Goal: Task Accomplishment & Management: Use online tool/utility

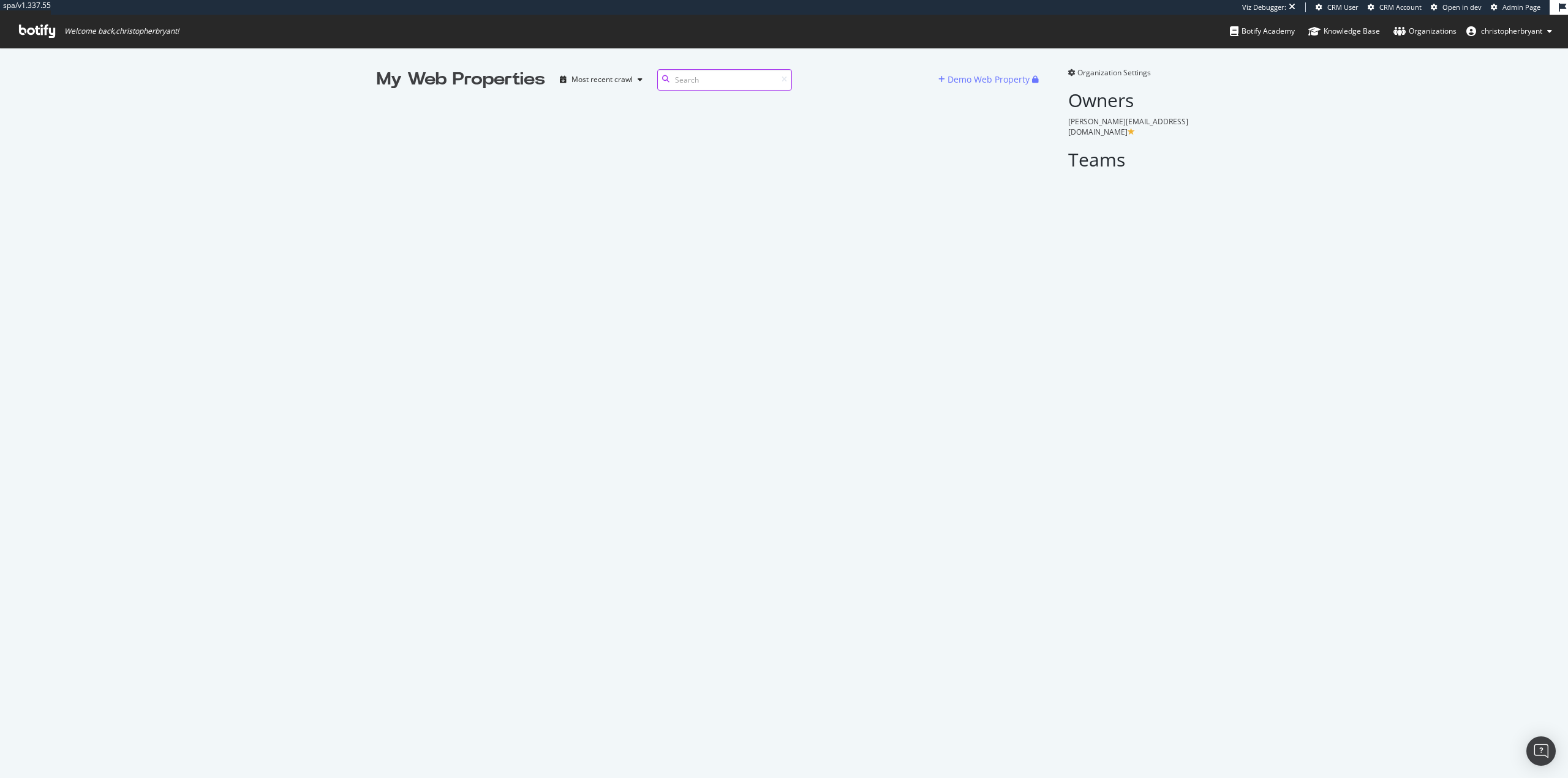
scroll to position [10, 10]
click at [991, 82] on div "Demo Web Property" at bounding box center [989, 79] width 82 height 12
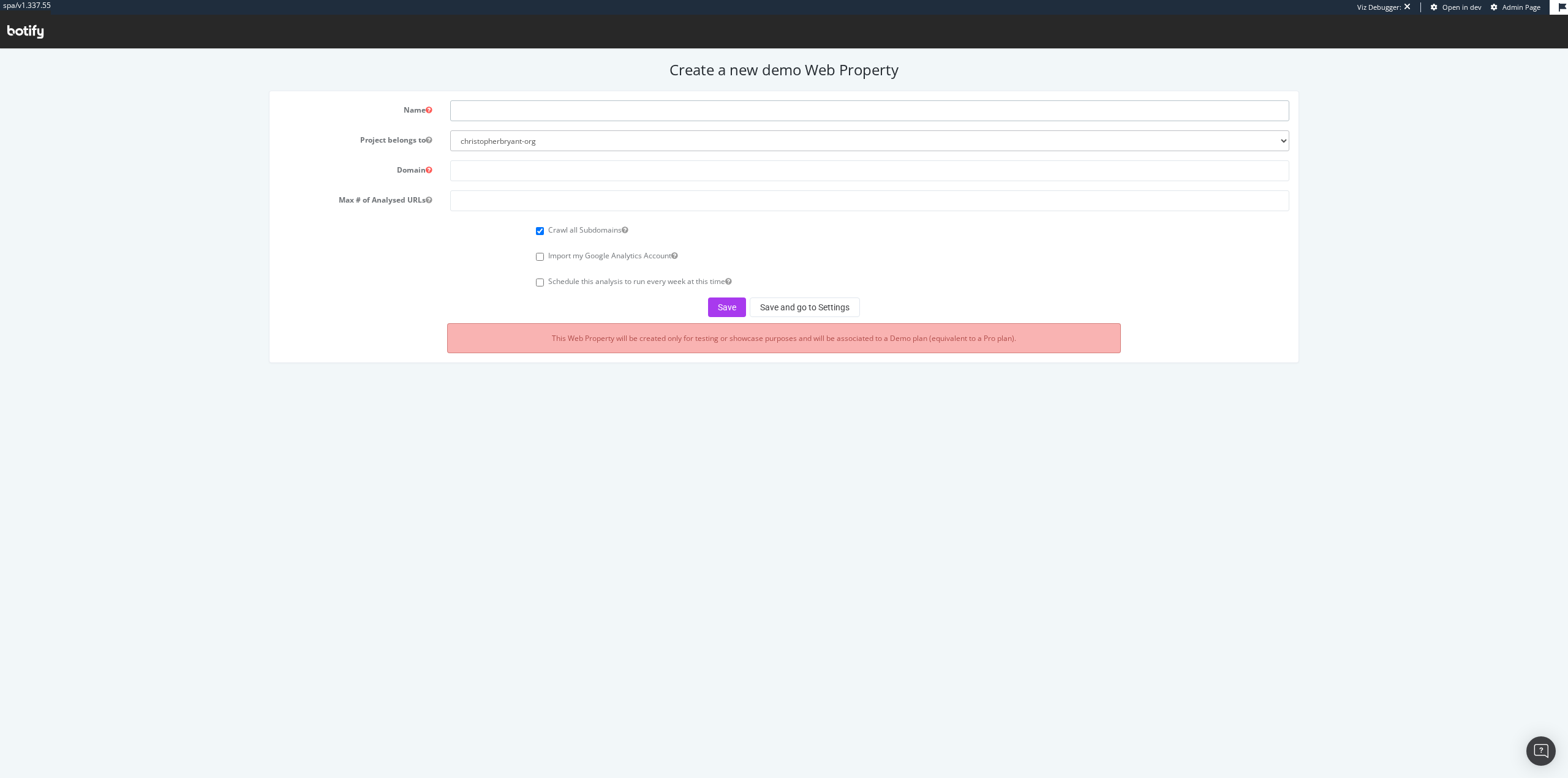
click at [574, 105] on input "text" at bounding box center [870, 111] width 839 height 21
type input "MongoDB - Demo"
click at [593, 144] on select "christopherbryant-org chrisb botify-solutions-us" at bounding box center [870, 141] width 839 height 21
select select "40993"
click at [450, 130] on select "christopherbryant-org chrisb botify-solutions-us" at bounding box center [870, 141] width 839 height 21
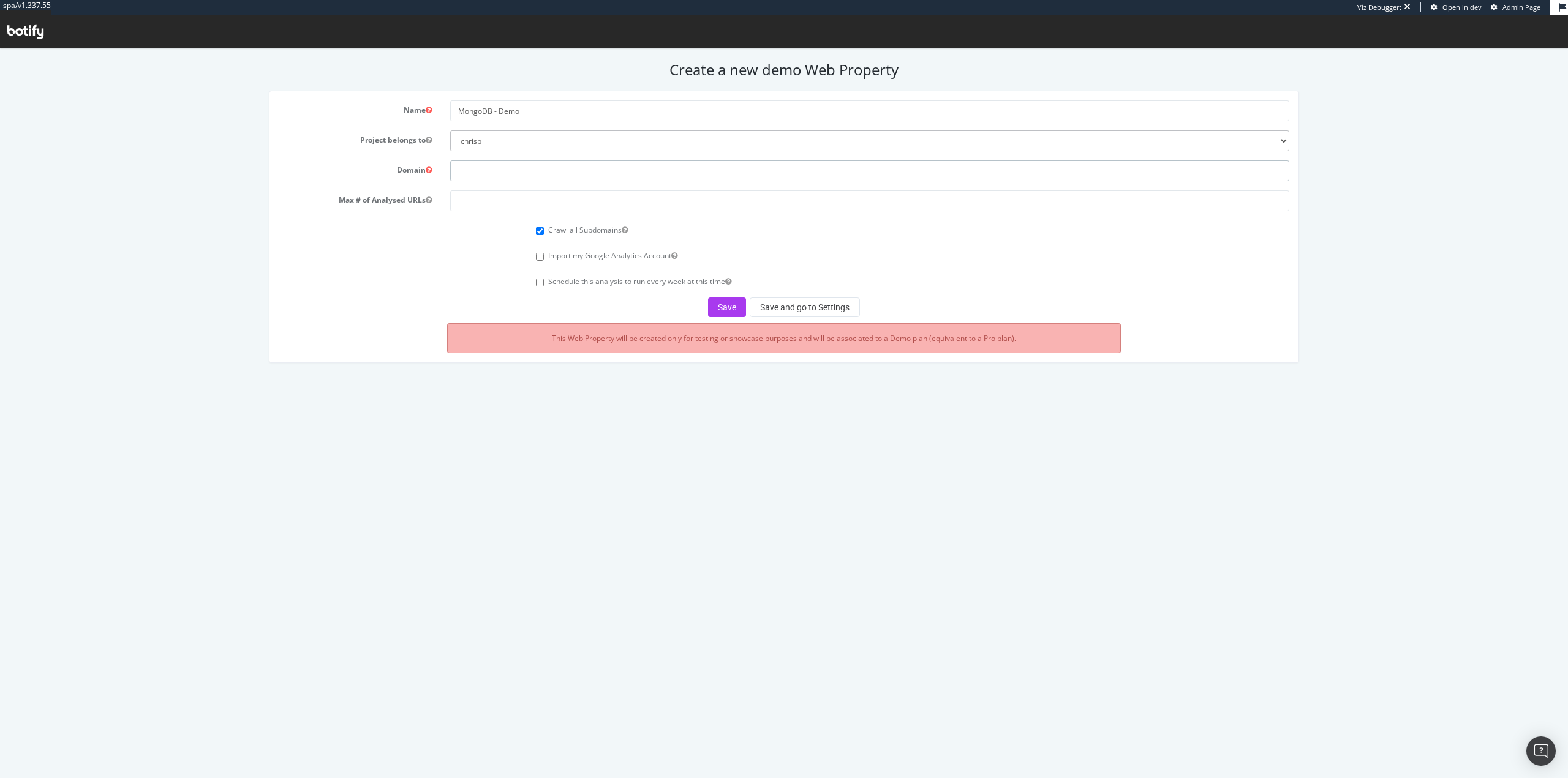
click at [575, 172] on input "text" at bounding box center [870, 171] width 839 height 21
paste input "[URL][DOMAIN_NAME]"
type input "[URL][DOMAIN_NAME]"
click at [485, 196] on input "number" at bounding box center [870, 201] width 839 height 21
type input "250000"
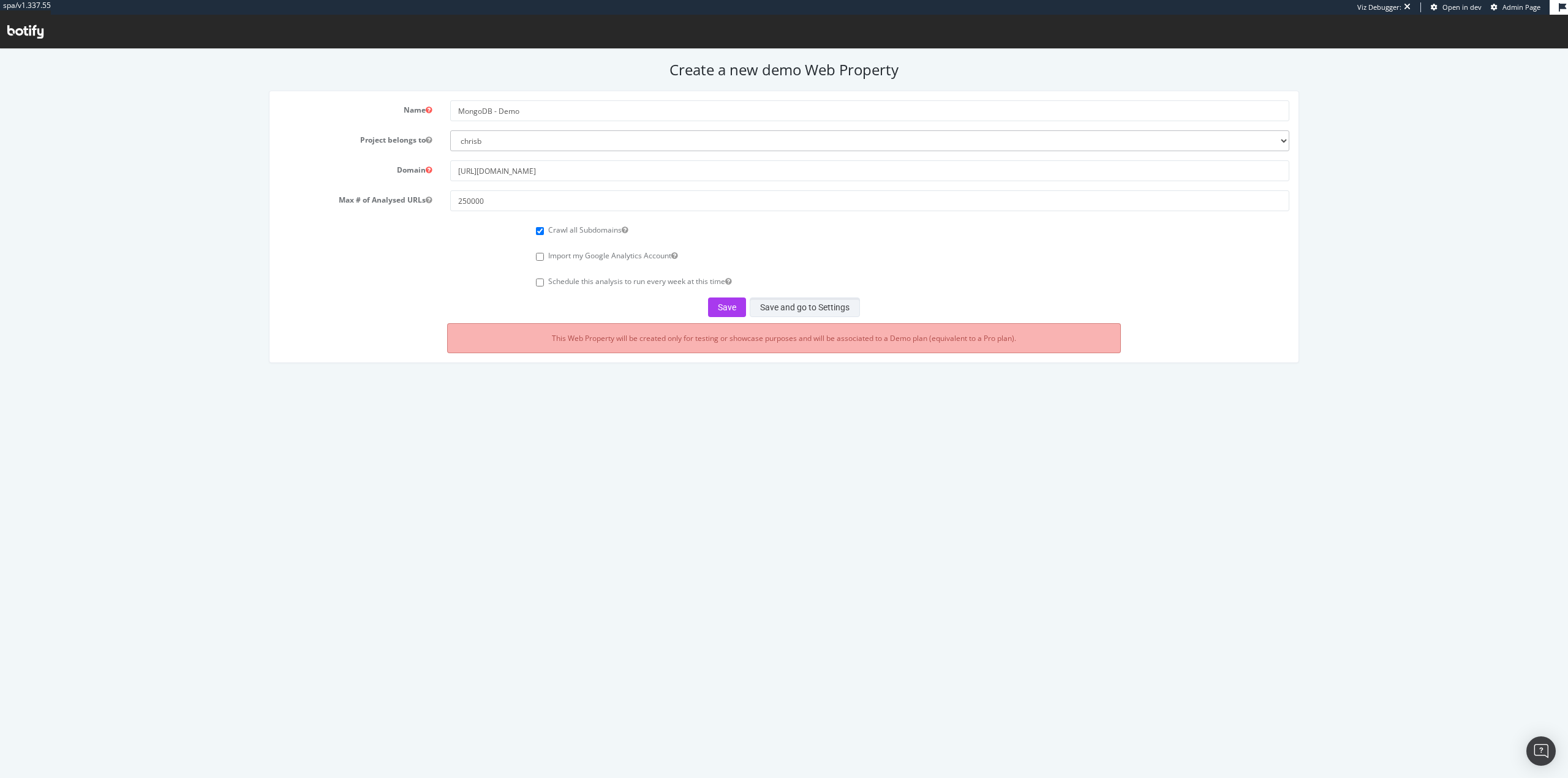
click at [776, 305] on button "Save and go to Settings" at bounding box center [804, 307] width 110 height 20
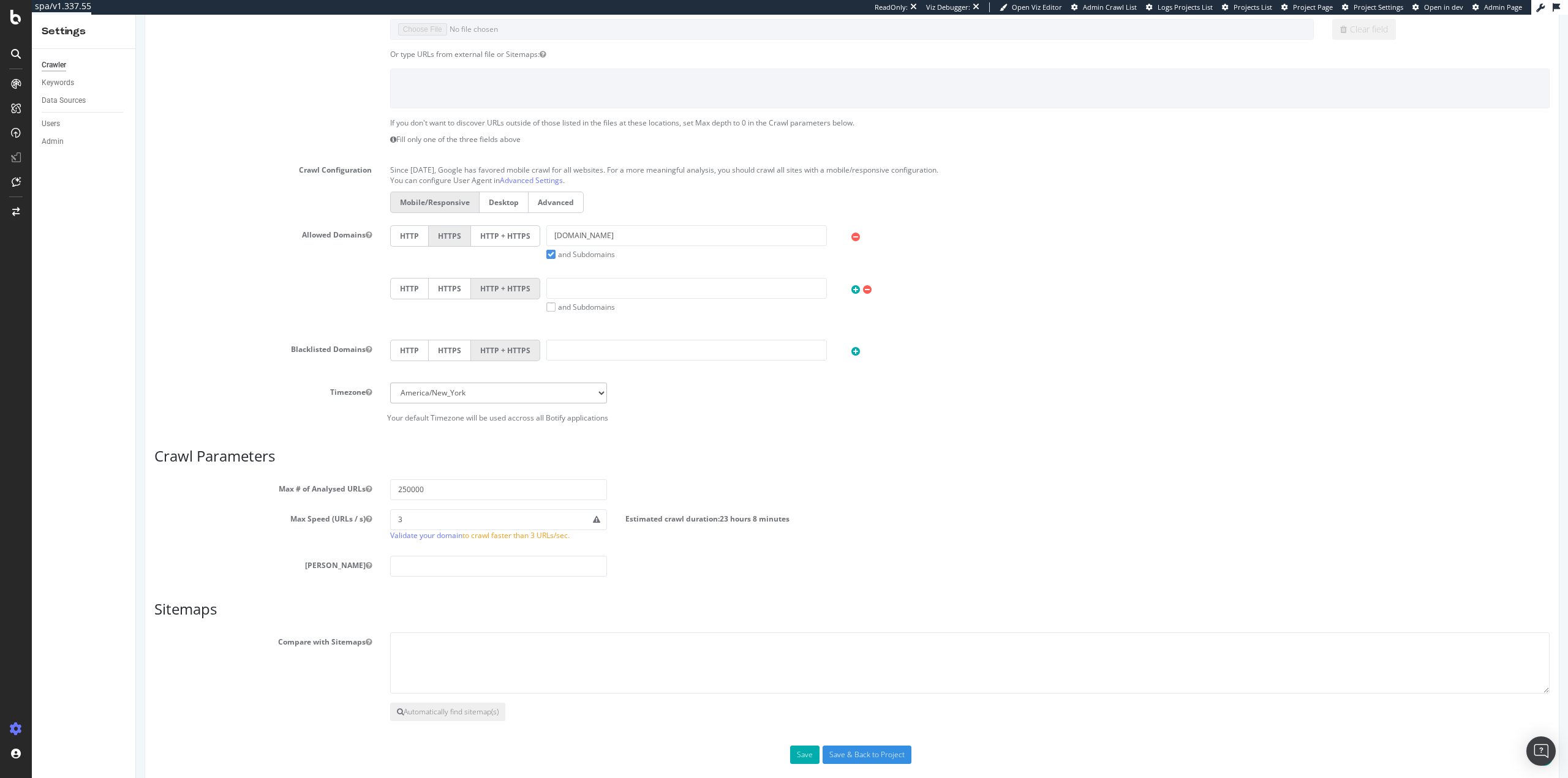
scroll to position [395, 0]
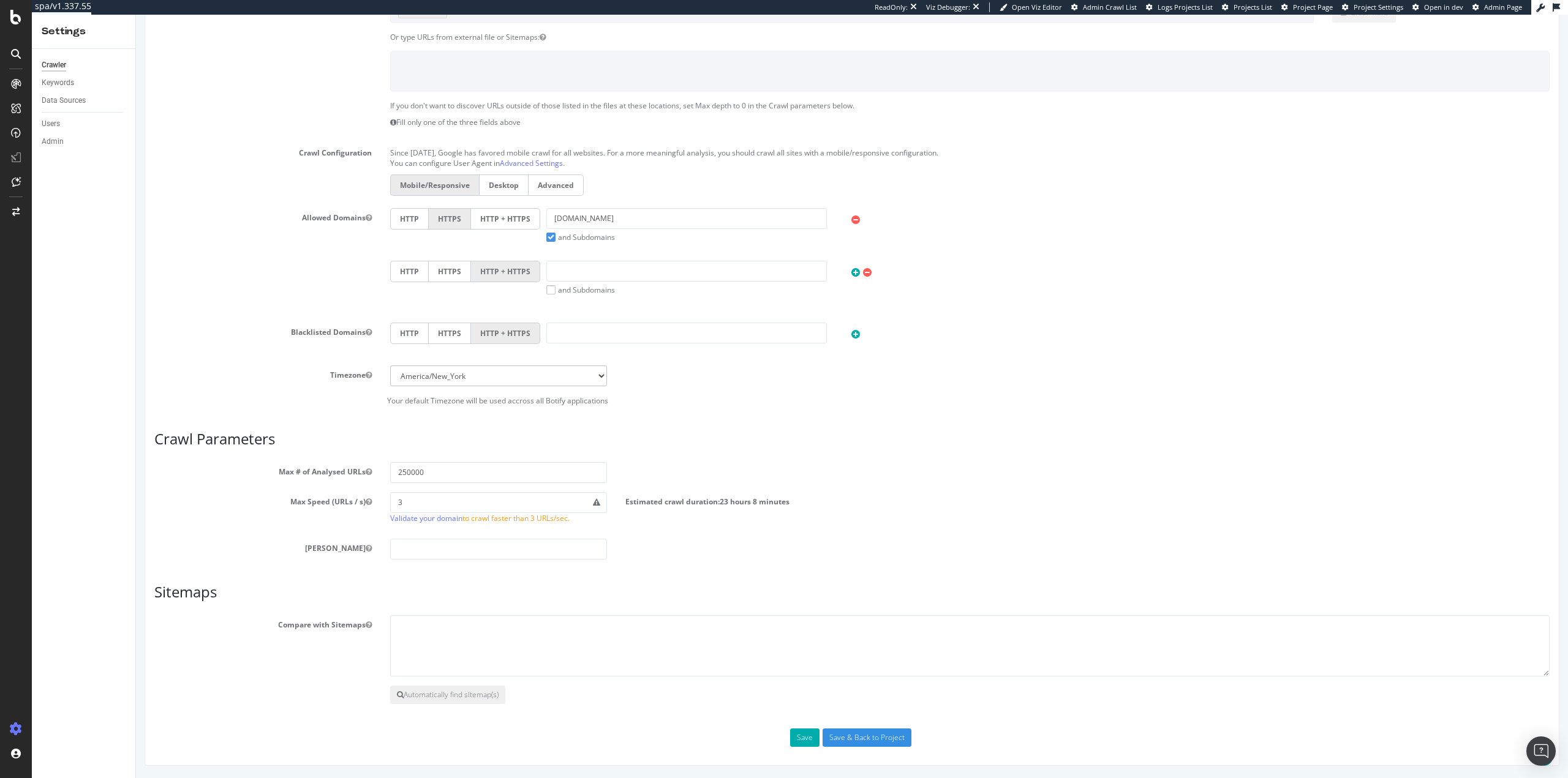
click at [500, 220] on label "HTTP + HTTPS" at bounding box center [505, 219] width 69 height 21
click at [136, 15] on input "HTTP + HTTPS" at bounding box center [136, 15] width 0 height 0
click at [519, 645] on textarea at bounding box center [970, 646] width 1160 height 61
paste textarea "https://www.mongodb.com/sitemap.xml"
type textarea "https://www.mongodb.com/sitemap.xml"
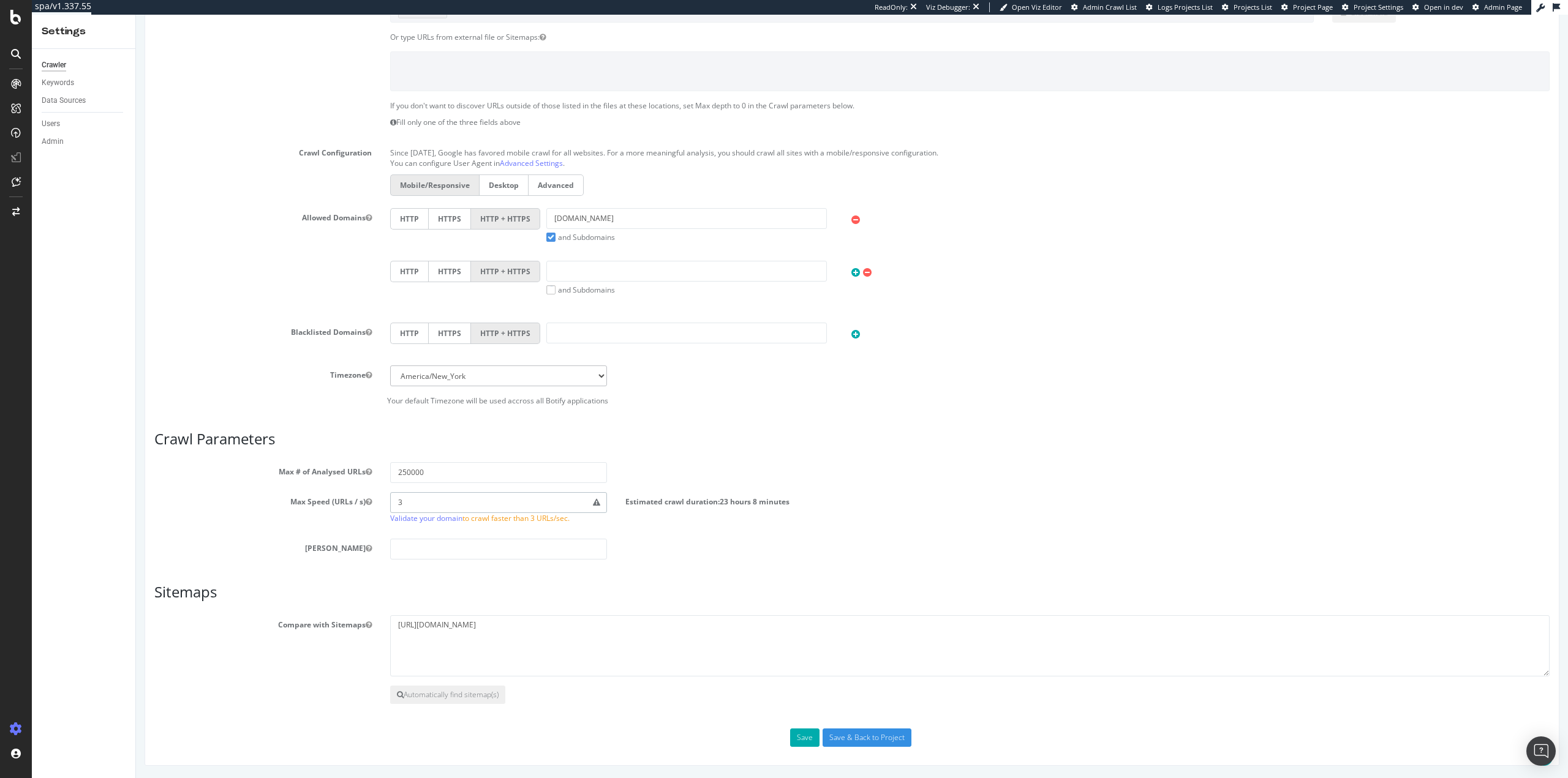
drag, startPoint x: 435, startPoint y: 497, endPoint x: 364, endPoint y: 497, distance: 71.0
click at [364, 497] on div "Max Speed (URLs / s) 3 Validate your domain to crawl faster than 3 URLs/sec. Es…" at bounding box center [852, 511] width 1414 height 37
type input "2"
click at [833, 561] on div "Scope Project Name MongoDB - Demo Start URLs https://www.mongodb.com/ Or upload…" at bounding box center [852, 309] width 1396 height 876
click at [869, 739] on input "Save & Back to Project" at bounding box center [867, 738] width 89 height 18
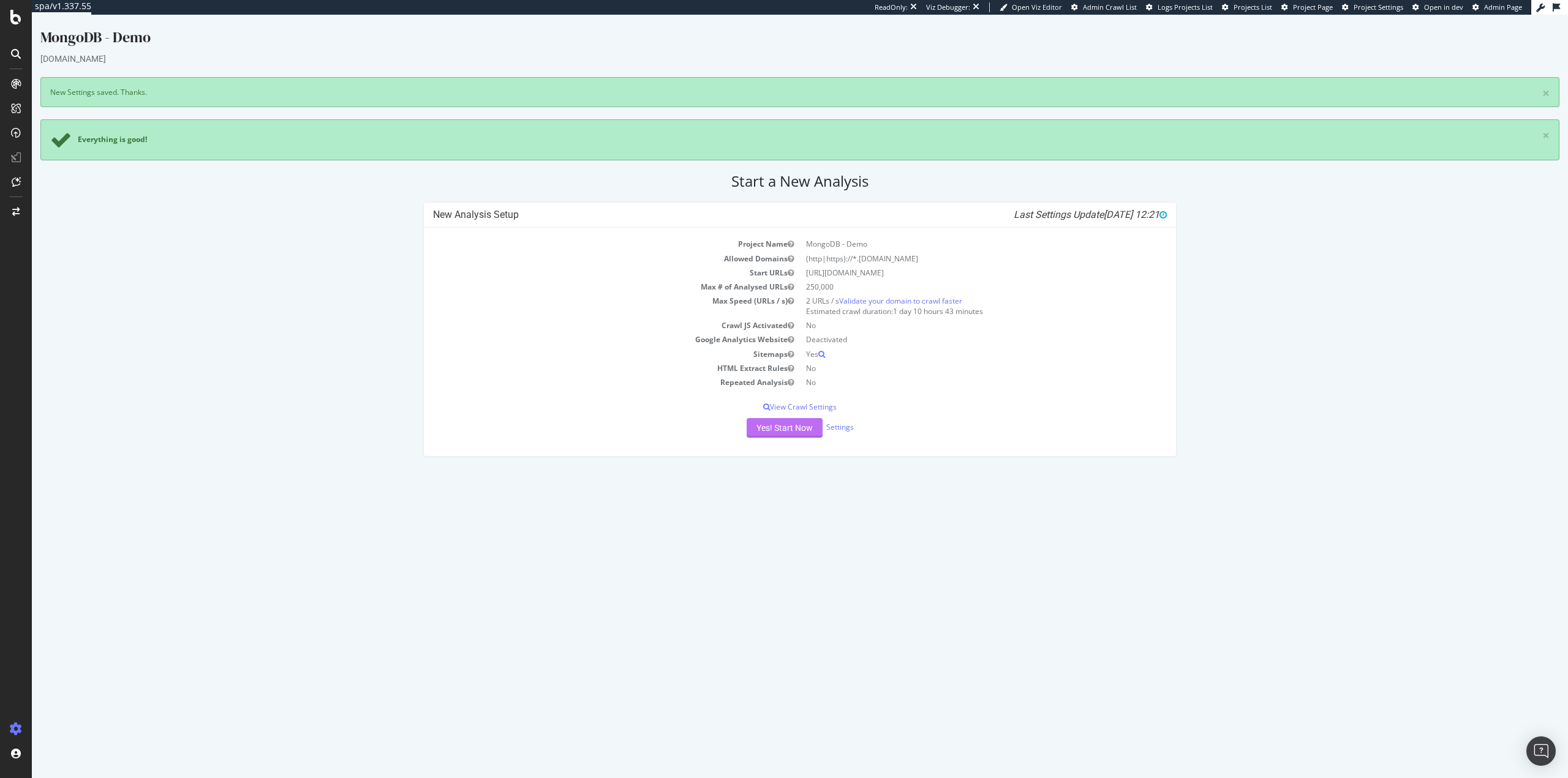
click at [790, 426] on button "Yes! Start Now" at bounding box center [785, 428] width 76 height 20
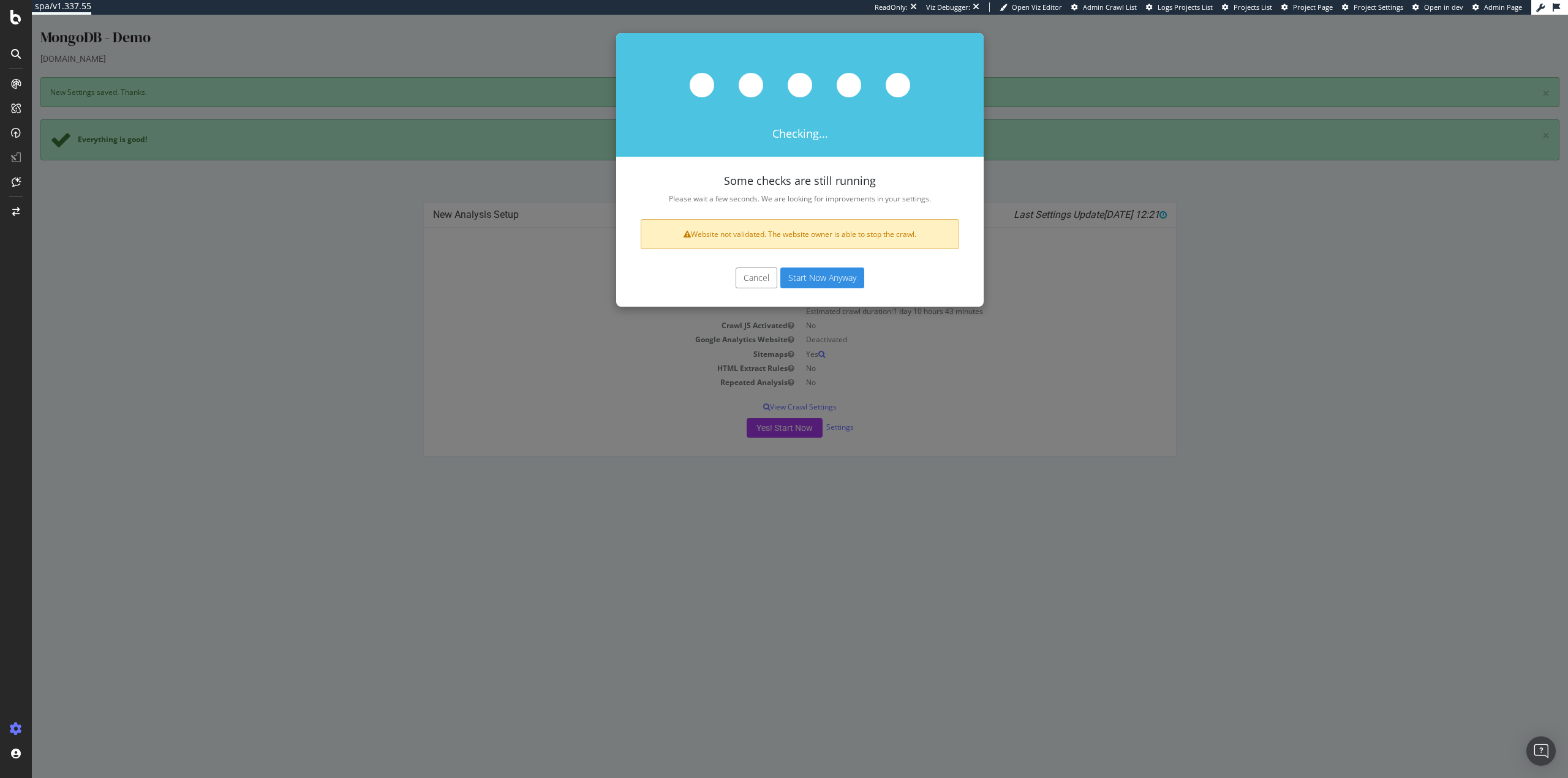
click at [838, 276] on button "Start Now Anyway" at bounding box center [822, 278] width 84 height 21
